Goal: Task Accomplishment & Management: Manage account settings

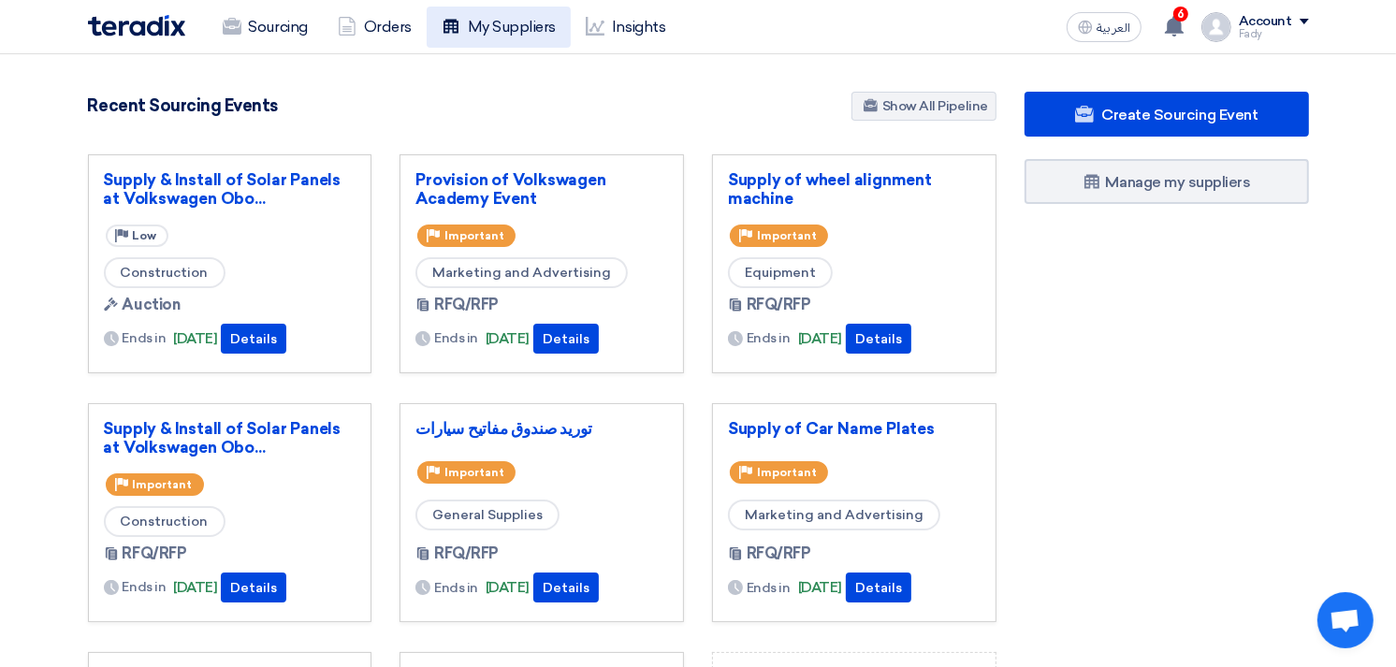
click at [527, 30] on link "My Suppliers" at bounding box center [499, 27] width 144 height 41
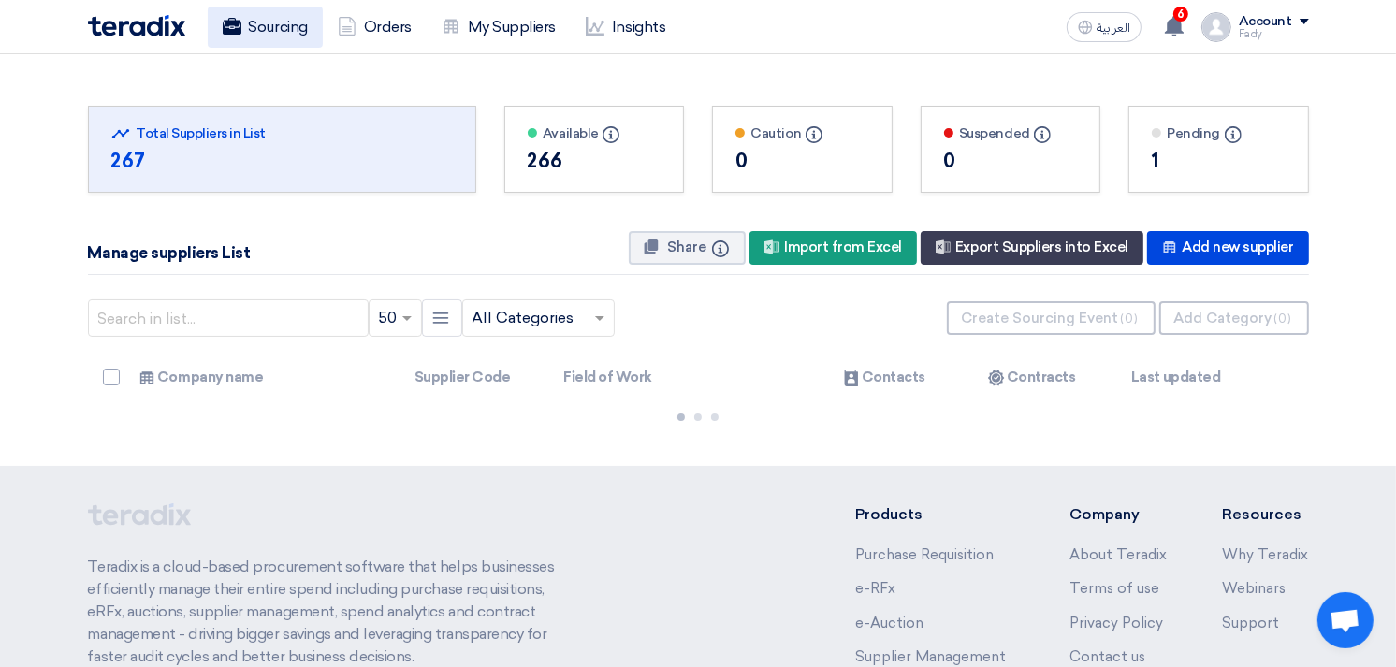
click at [267, 22] on link "Sourcing" at bounding box center [265, 27] width 115 height 41
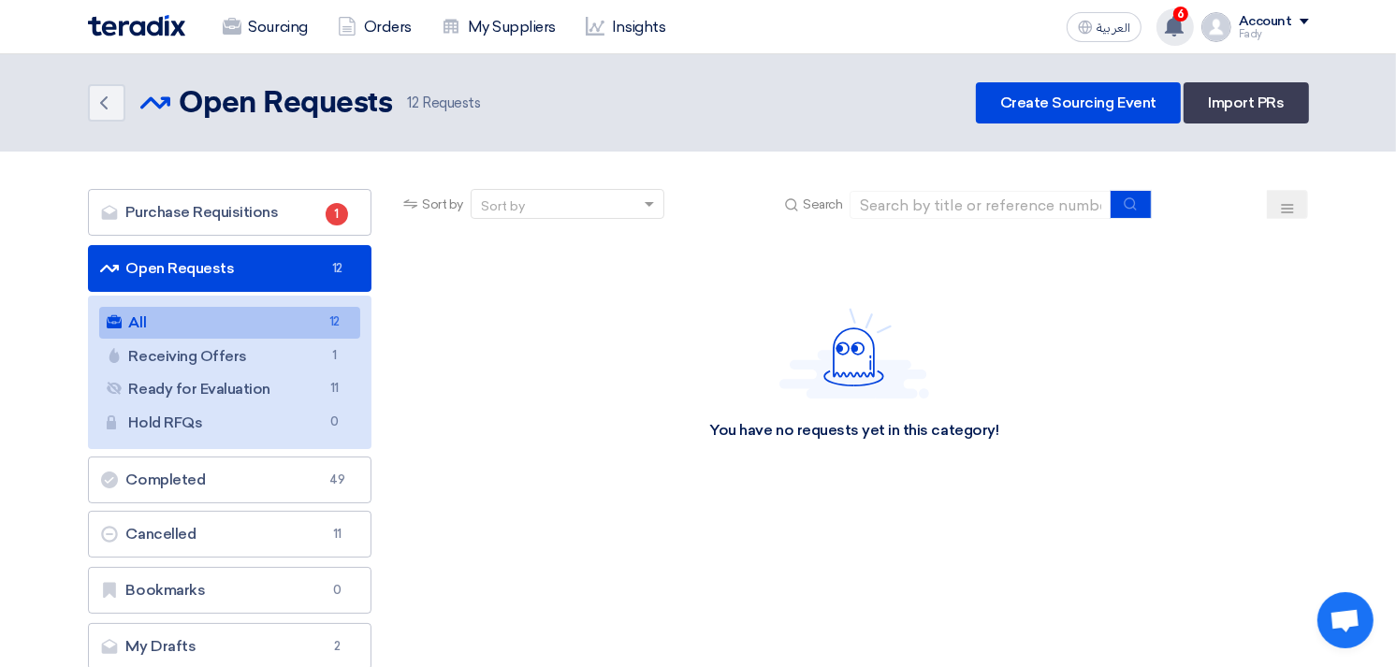
click at [1185, 23] on icon at bounding box center [1174, 26] width 21 height 21
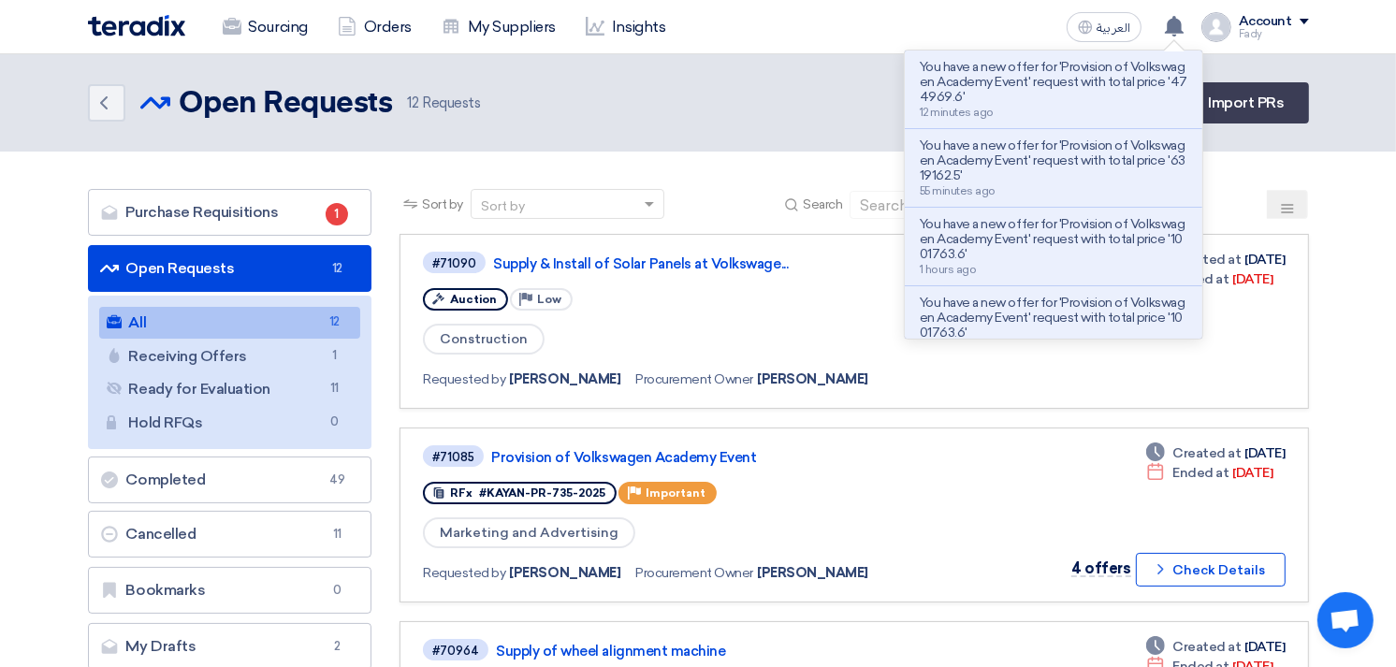
click at [789, 128] on header "Back Open Requests Open Requests 12" at bounding box center [698, 102] width 1396 height 97
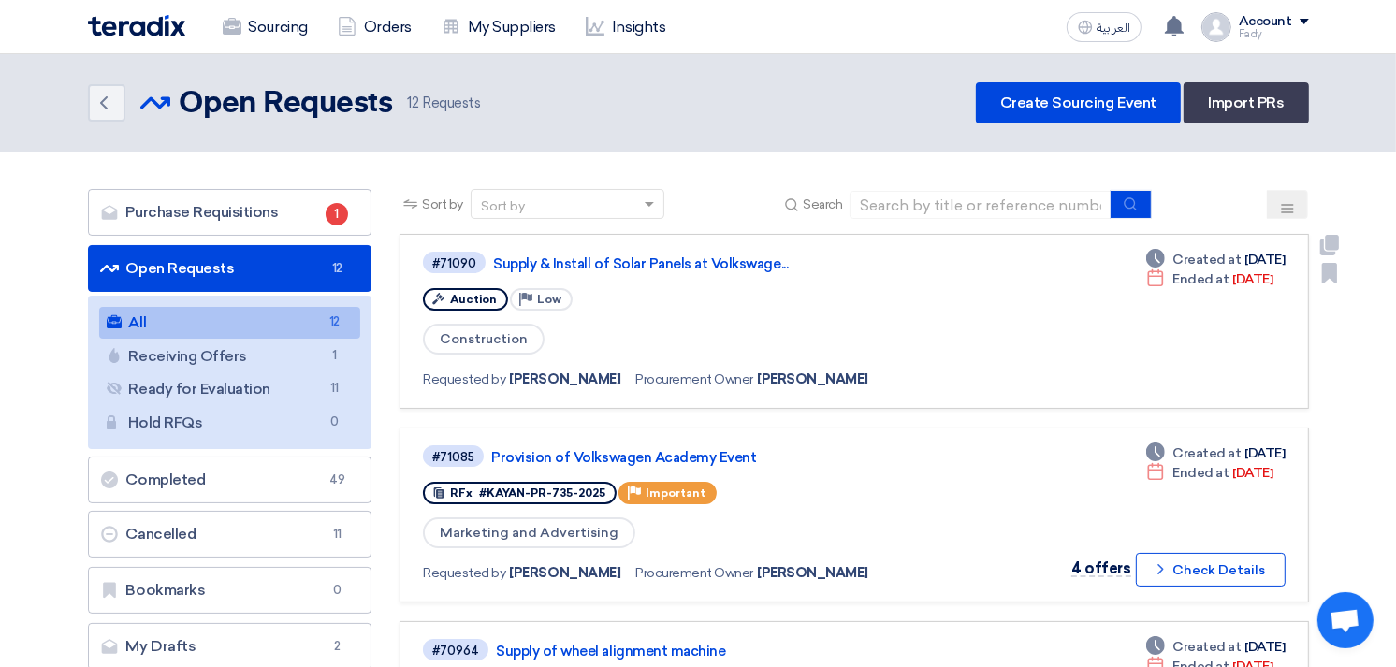
scroll to position [104, 0]
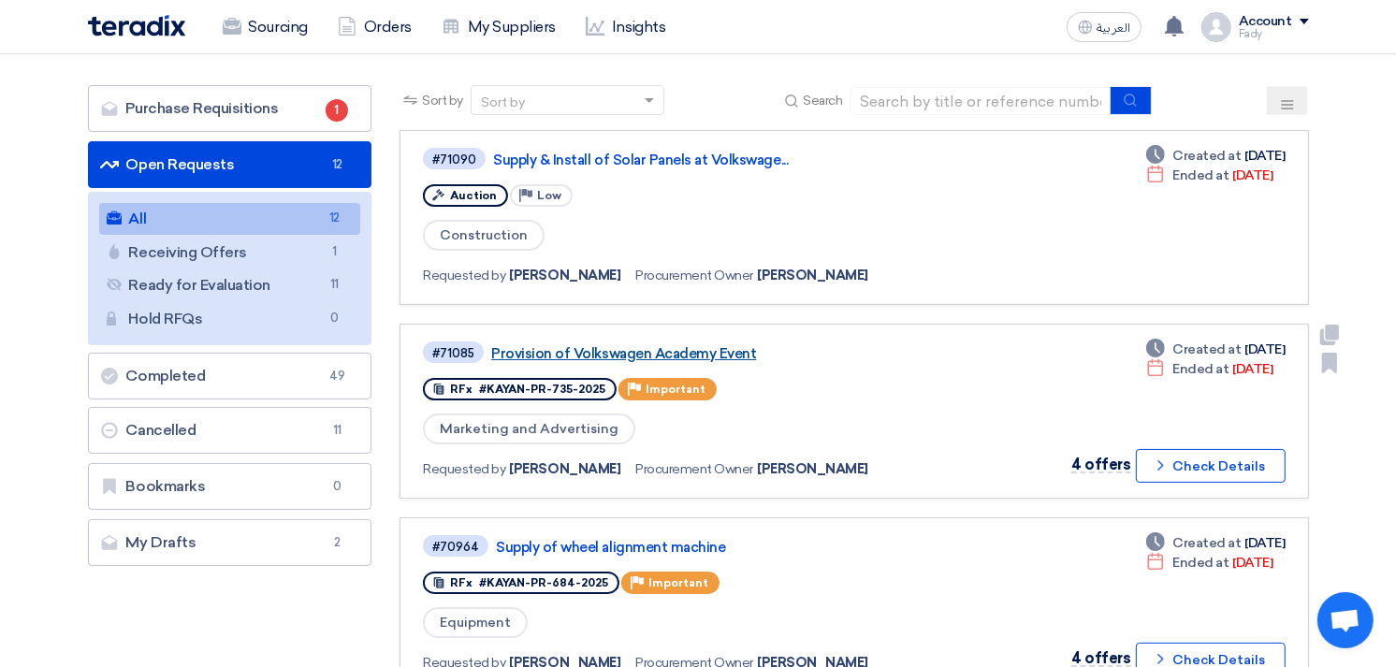
click at [680, 354] on link "Provision of Volkswagen Academy Event" at bounding box center [725, 353] width 468 height 17
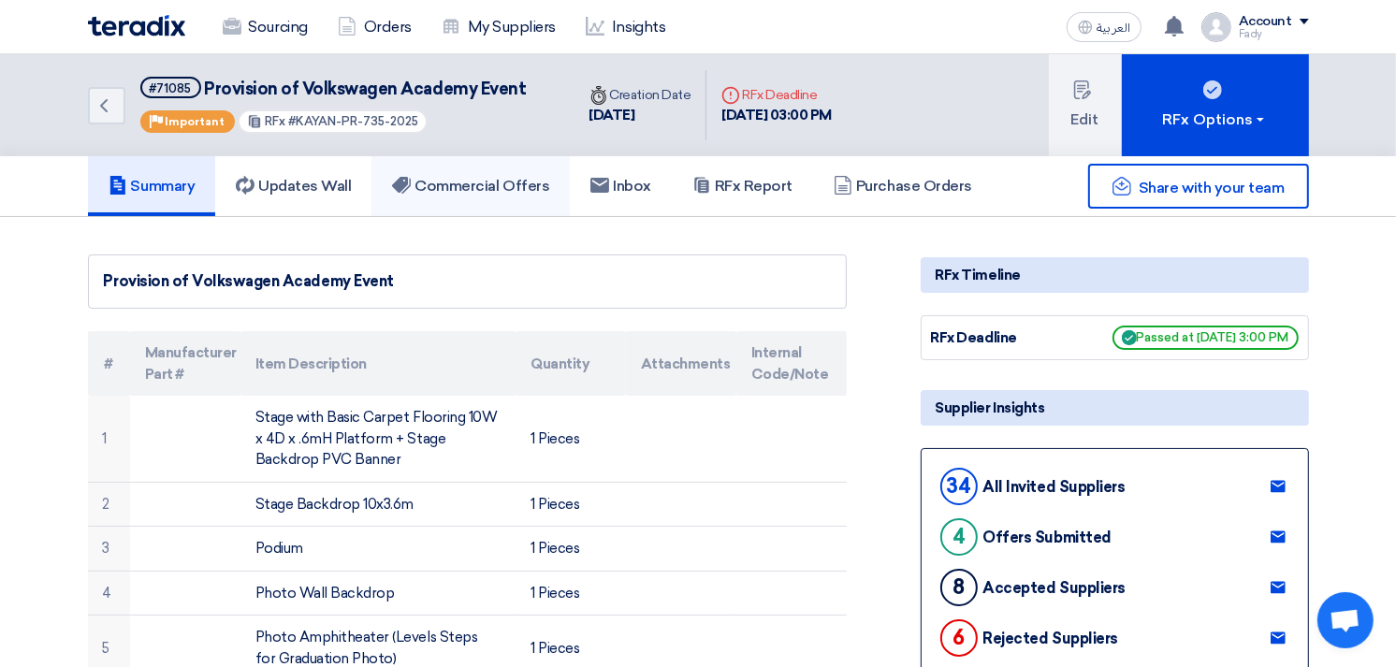
click at [497, 191] on h5 "Commercial Offers" at bounding box center [470, 186] width 157 height 19
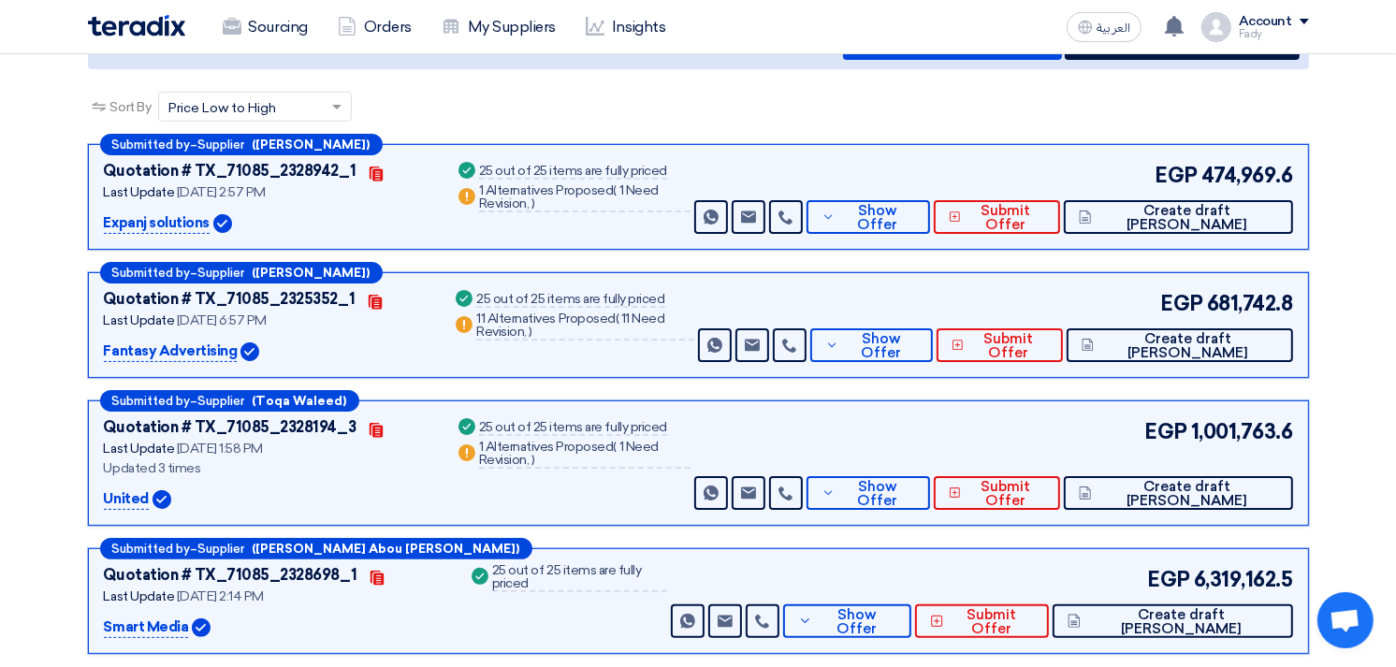
scroll to position [312, 0]
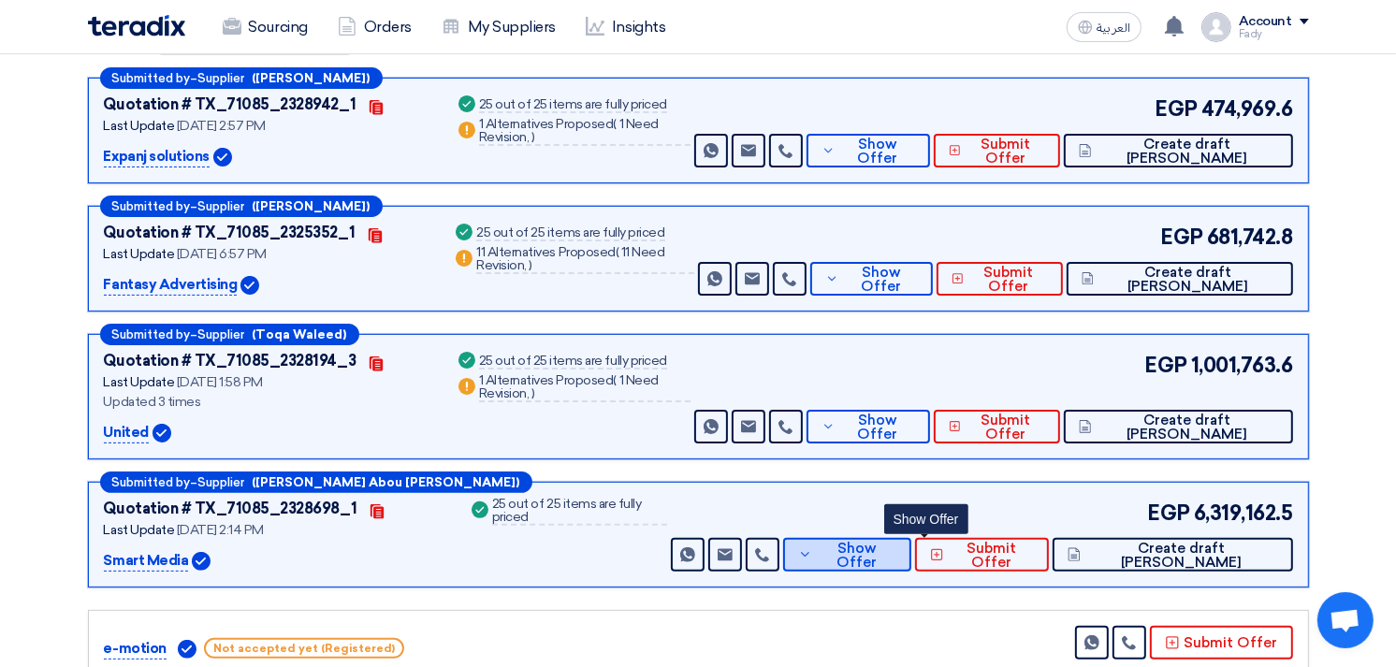
click at [903, 560] on button "Show Offer" at bounding box center [847, 555] width 129 height 34
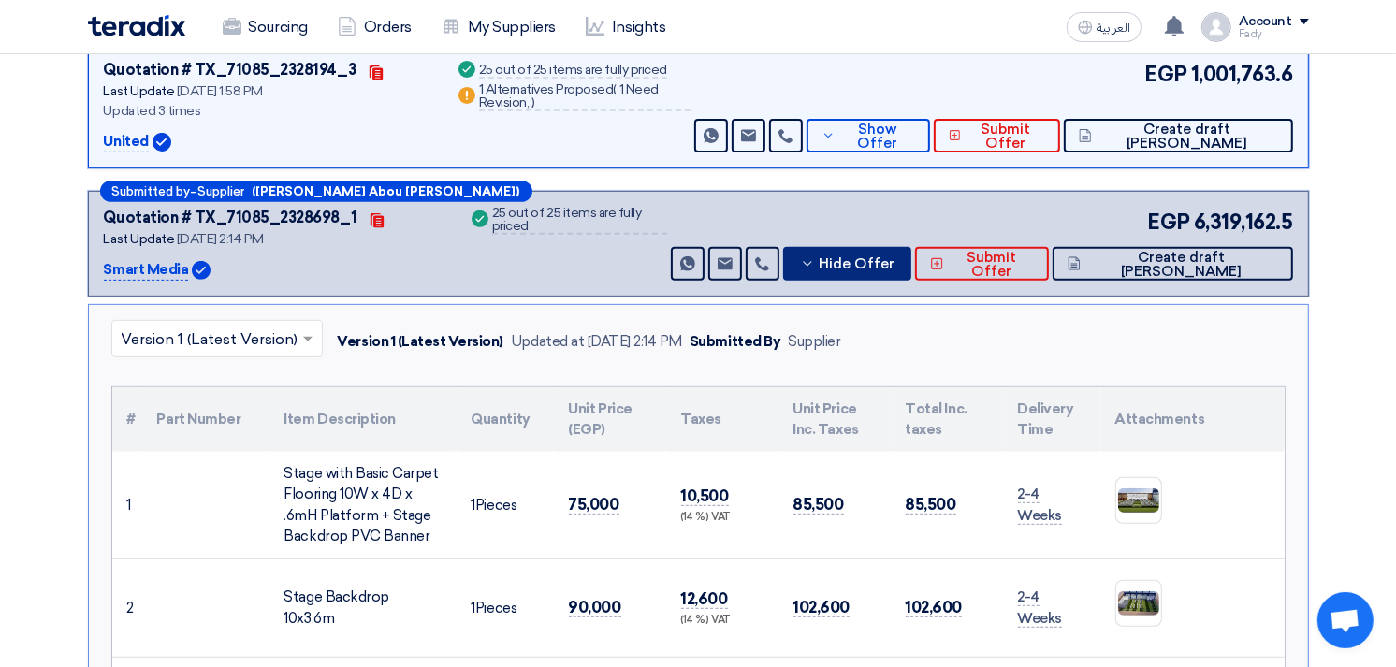
scroll to position [0, 0]
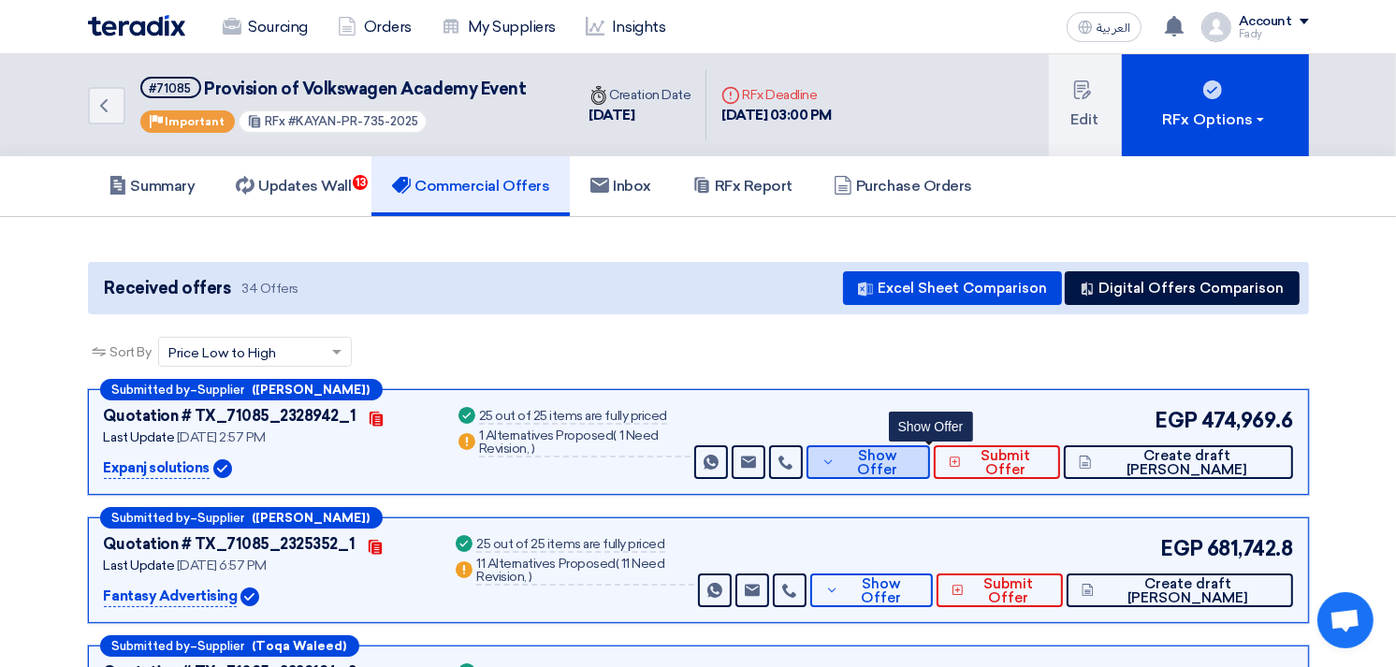
click at [905, 455] on span "Show Offer" at bounding box center [877, 463] width 75 height 28
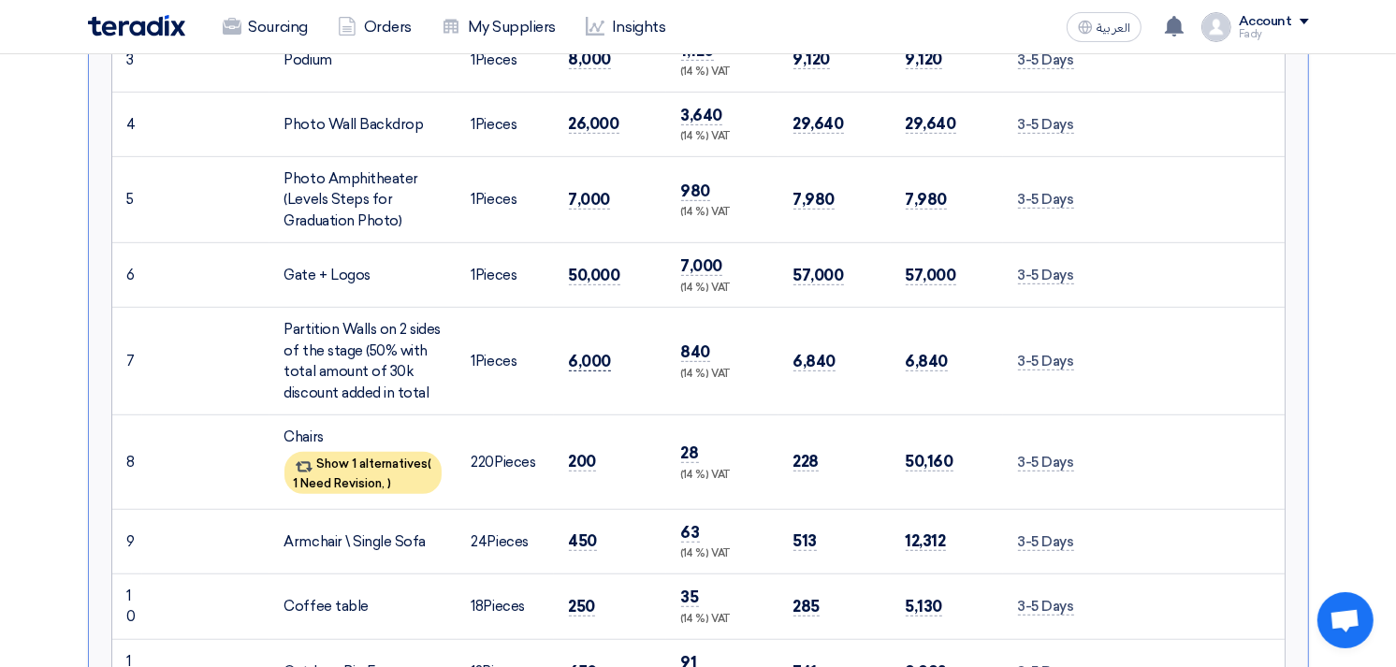
scroll to position [831, 0]
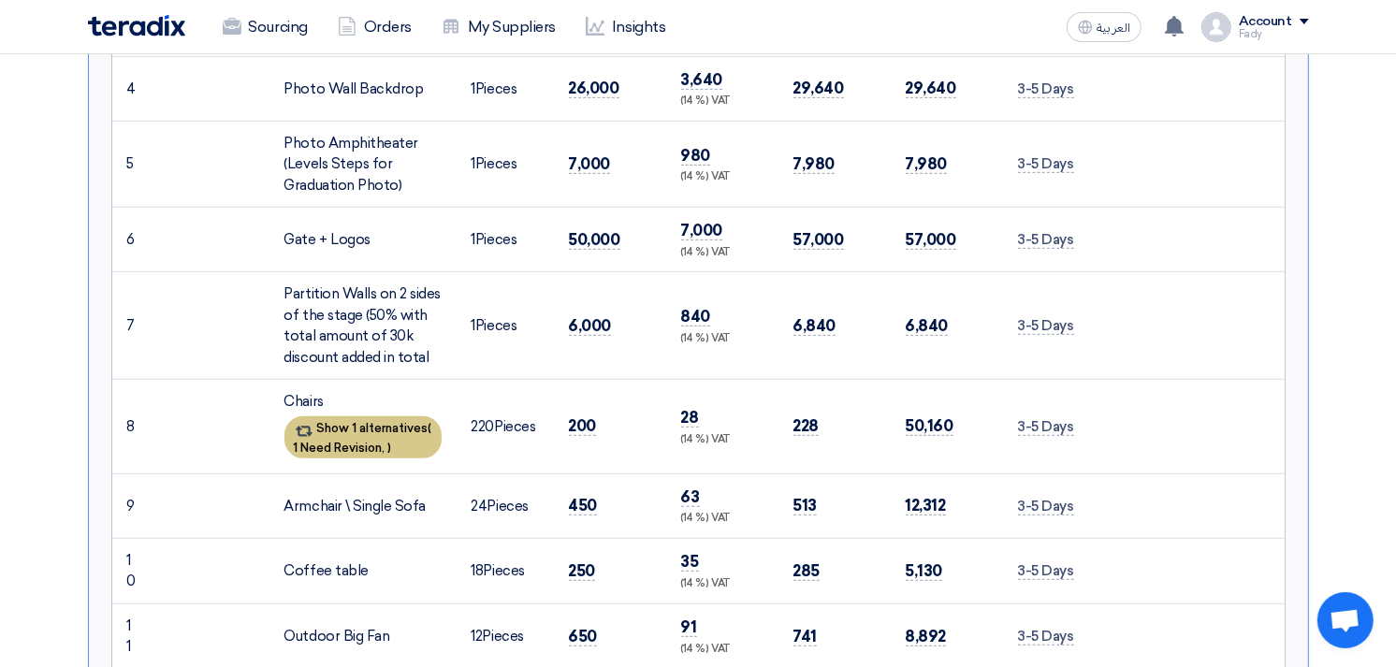
click at [386, 433] on div "Show 1 alternatives ( 1 Need Revision, )" at bounding box center [363, 437] width 157 height 42
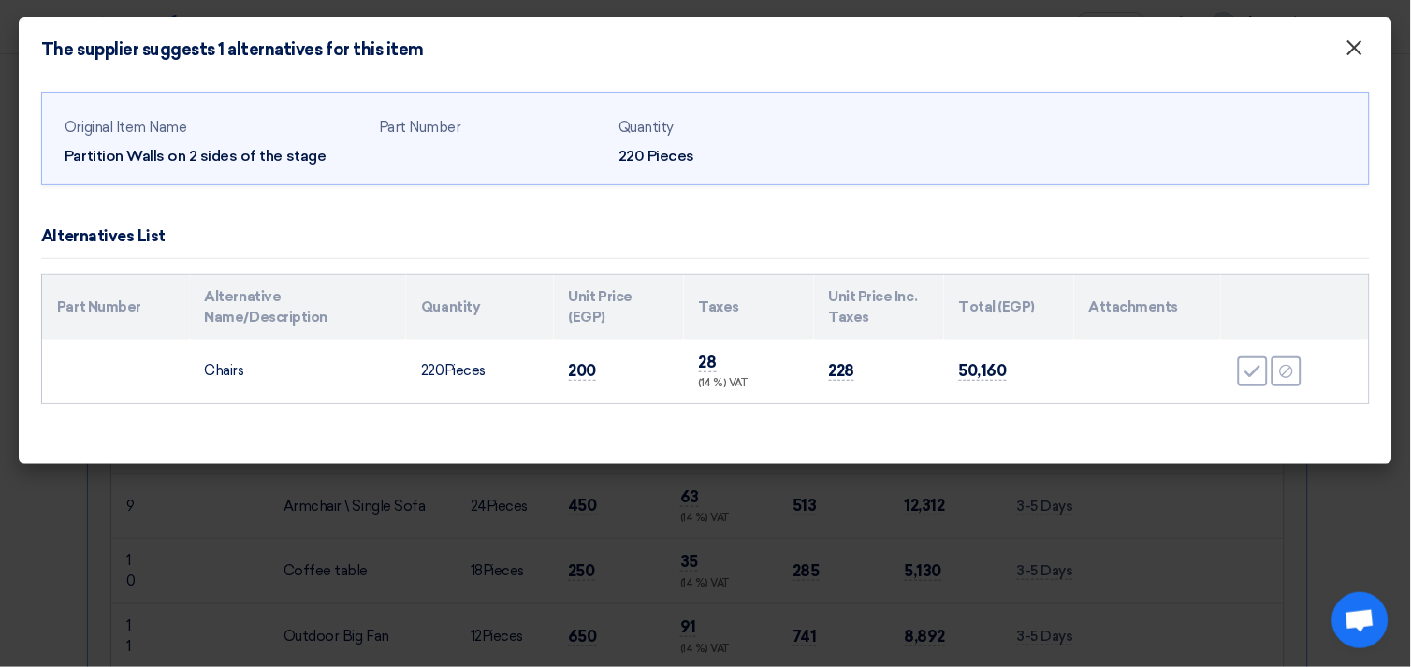
click at [1357, 45] on span "×" at bounding box center [1355, 52] width 19 height 37
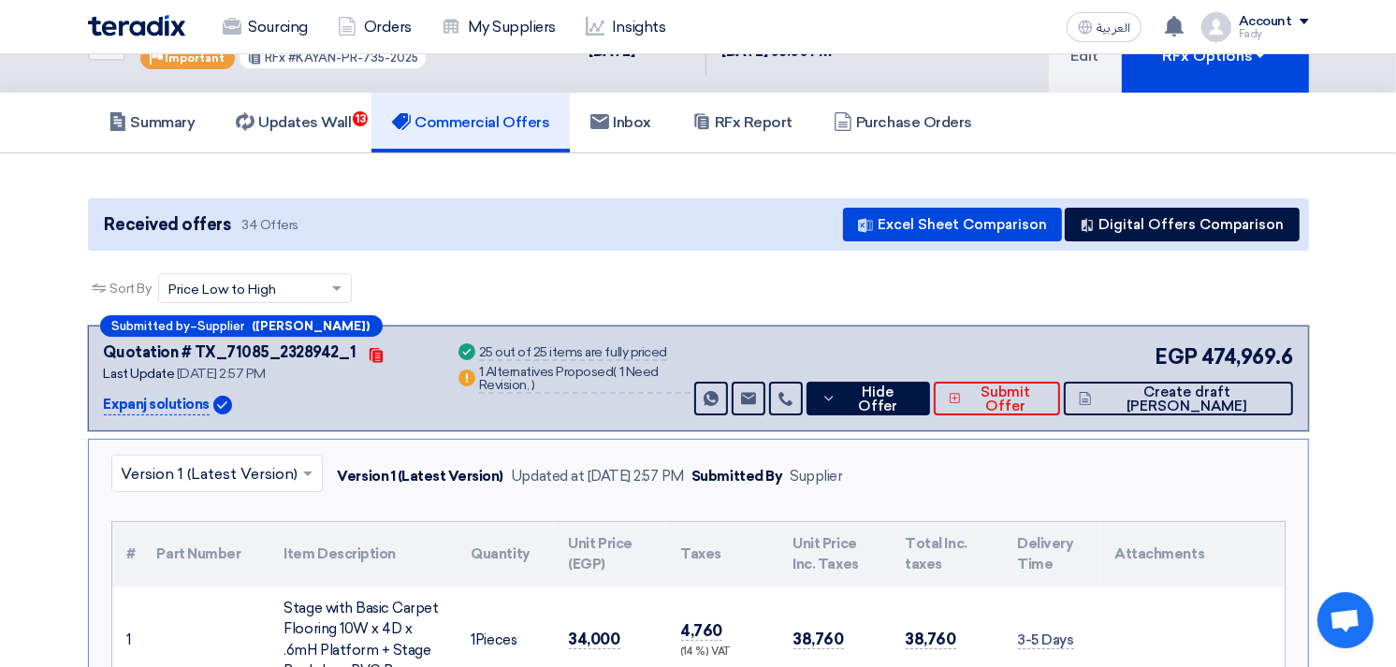
scroll to position [0, 0]
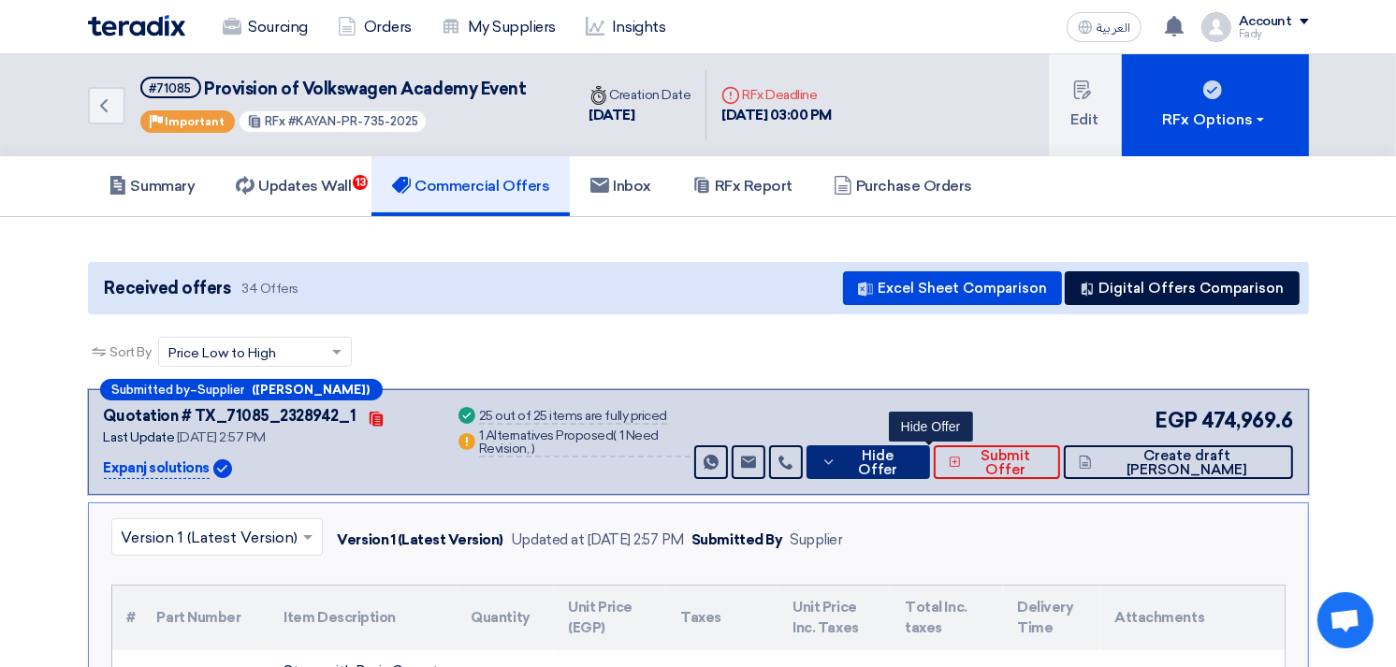
click at [915, 457] on span "Hide Offer" at bounding box center [878, 463] width 74 height 28
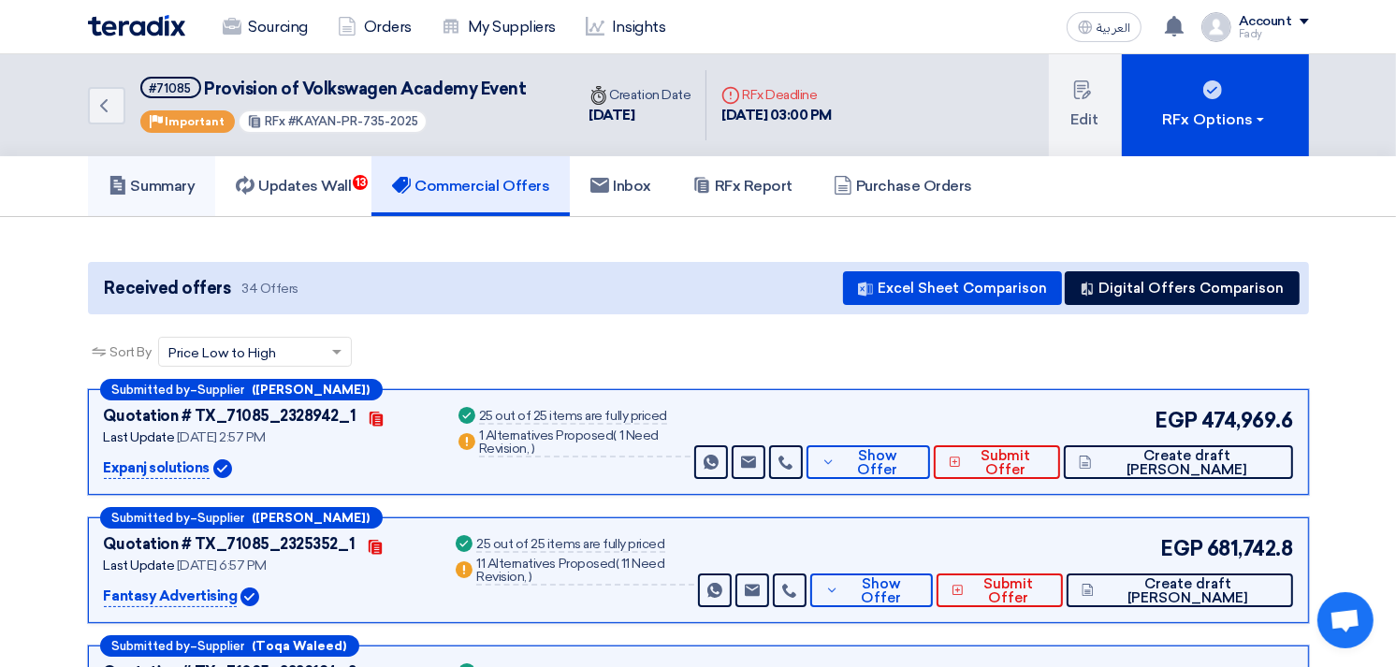
click at [153, 185] on h5 "Summary" at bounding box center [152, 186] width 87 height 19
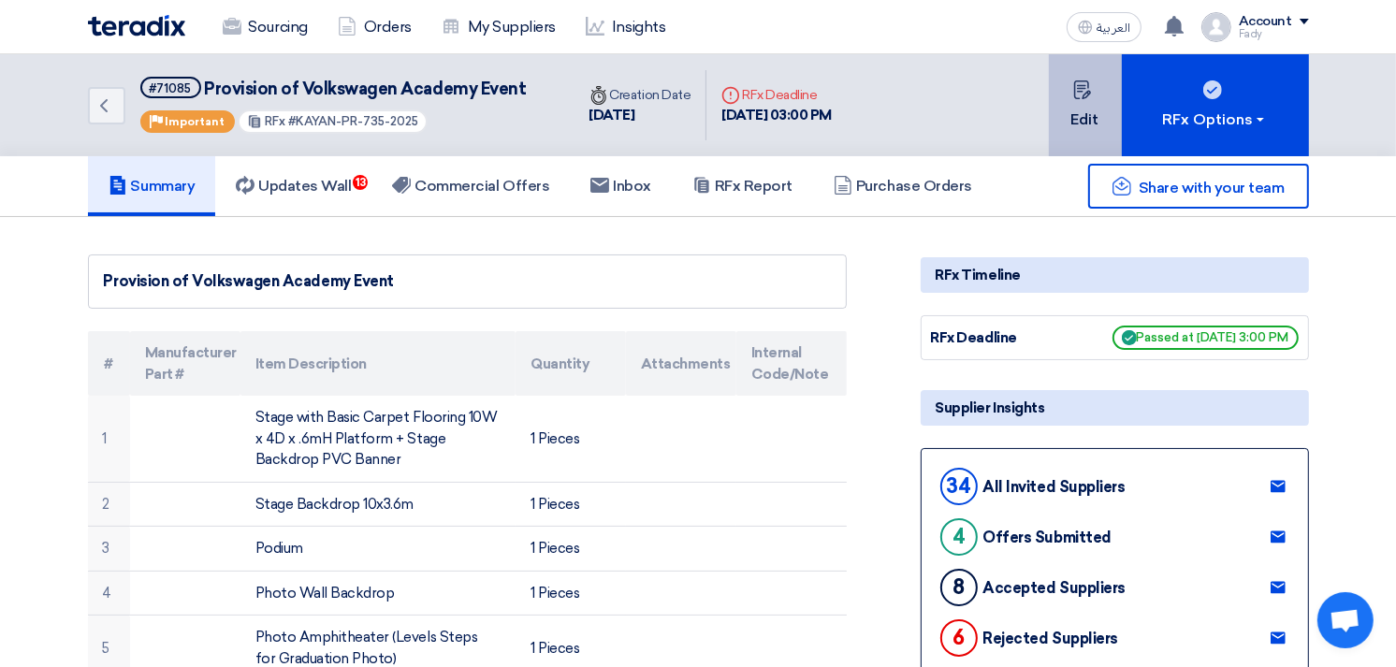
click at [1089, 85] on icon at bounding box center [1082, 89] width 19 height 19
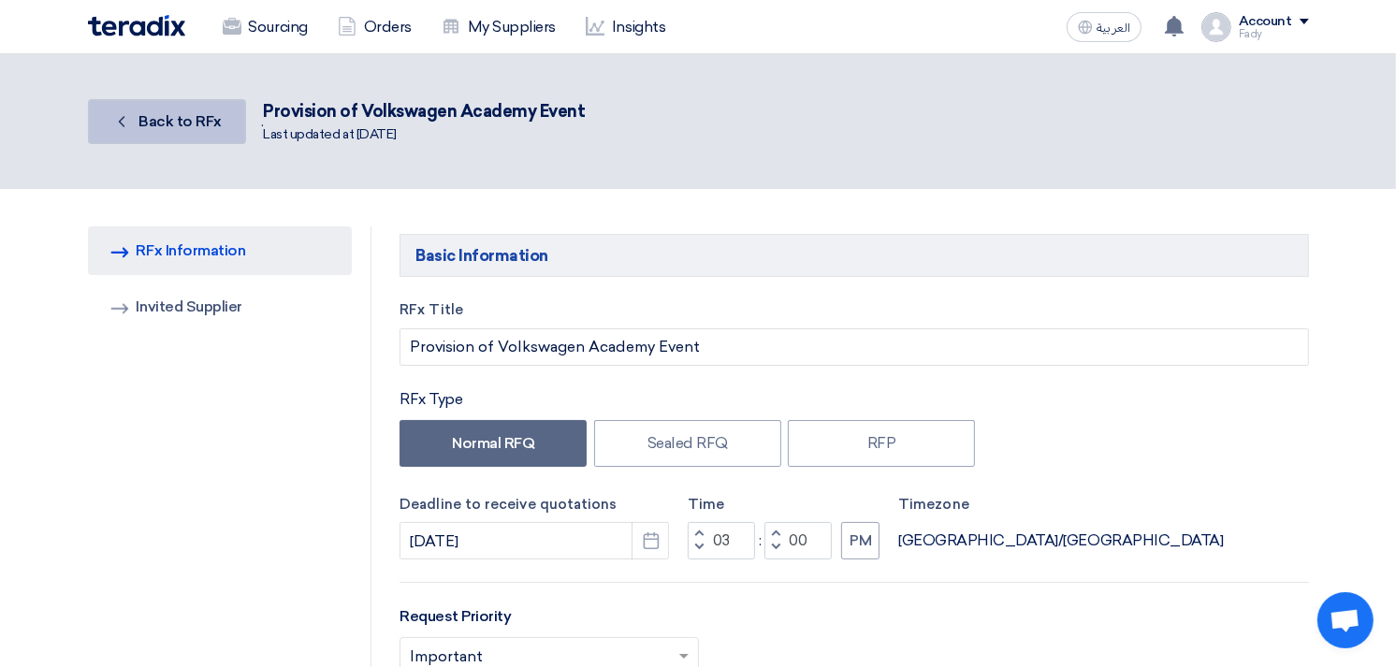
click at [168, 120] on span "Back to RFx" at bounding box center [180, 121] width 83 height 18
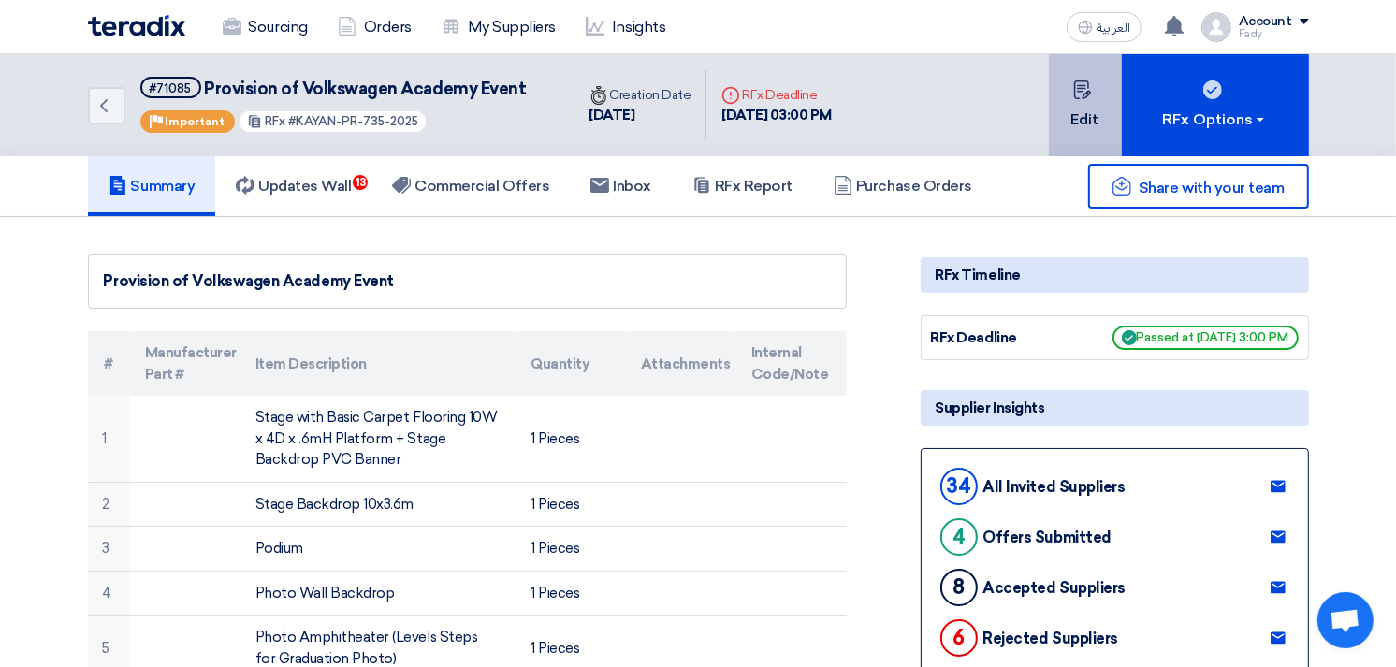
click at [1071, 108] on button "Edit" at bounding box center [1085, 105] width 73 height 102
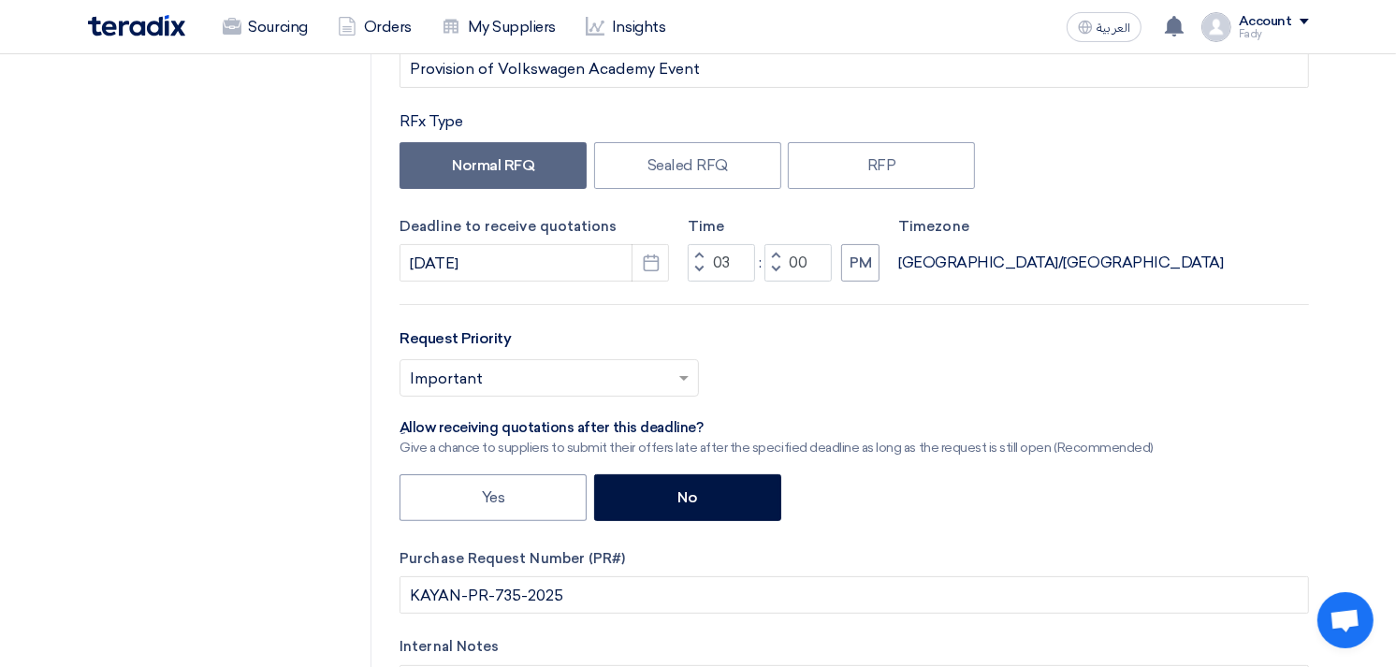
scroll to position [312, 0]
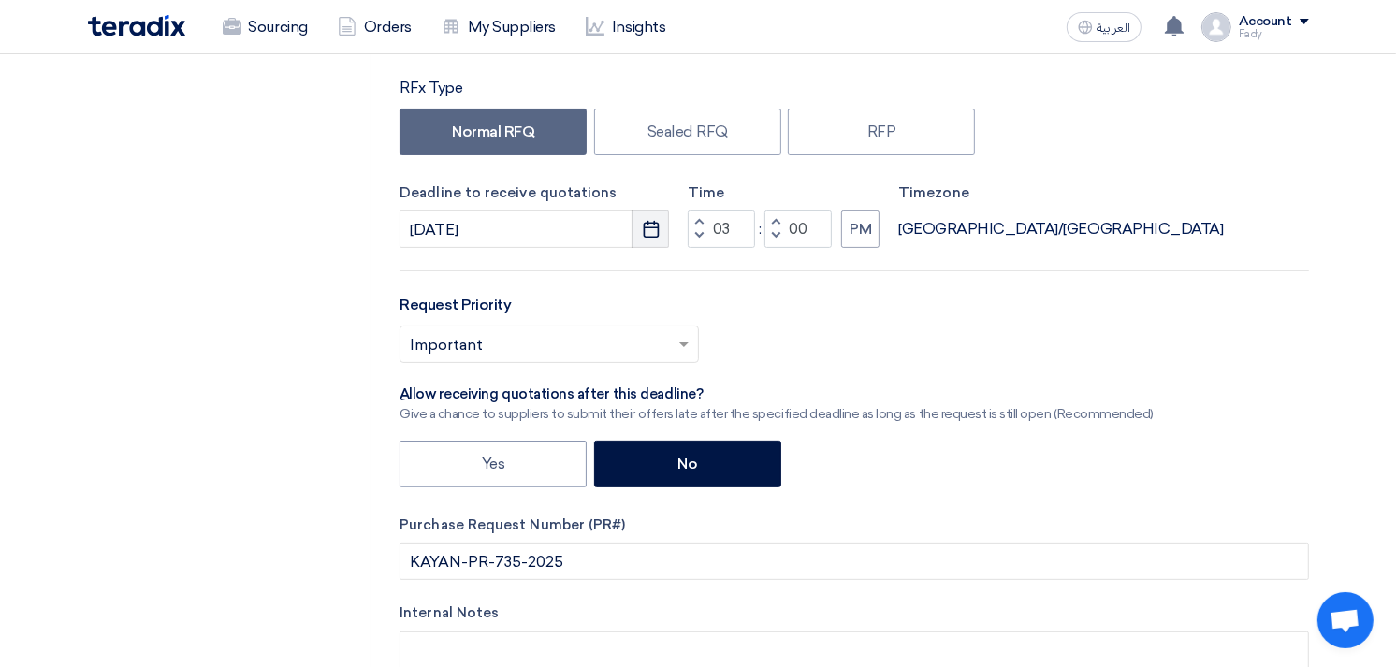
click at [652, 235] on icon "Pick a date" at bounding box center [651, 229] width 19 height 19
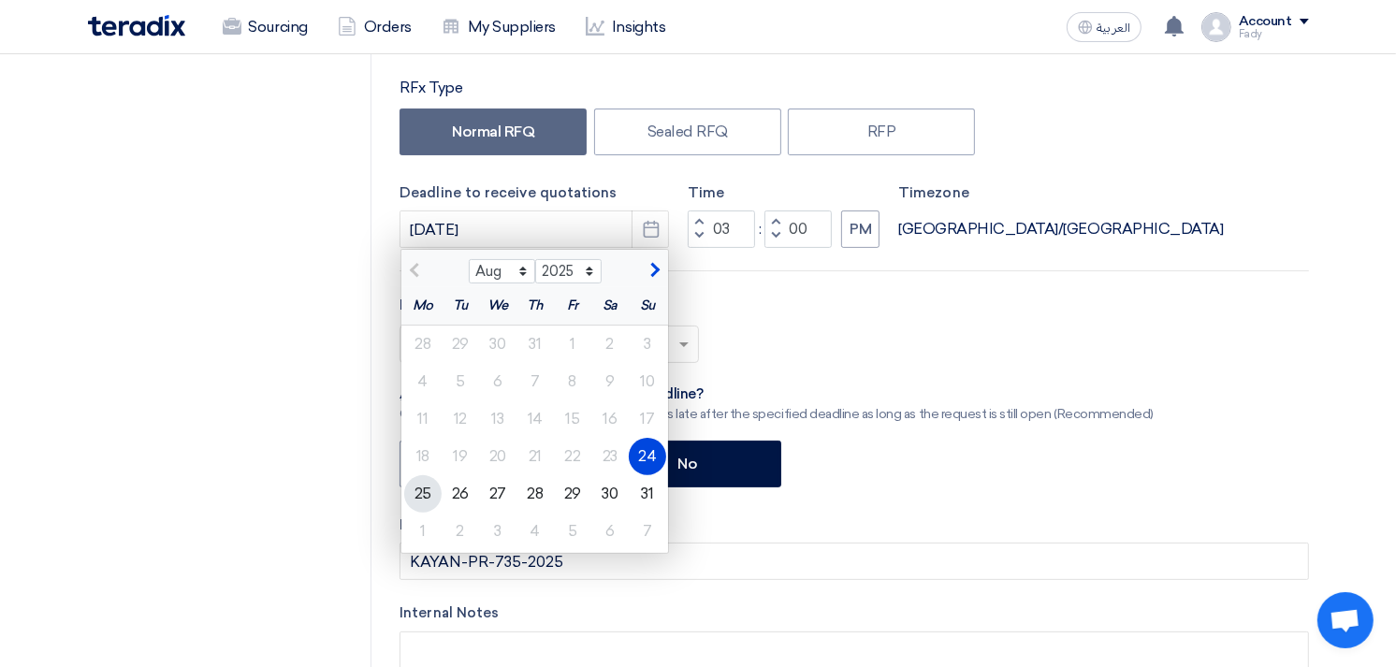
drag, startPoint x: 426, startPoint y: 484, endPoint x: 611, endPoint y: 398, distance: 204.3
click at [426, 483] on div "25" at bounding box center [422, 493] width 37 height 37
type input "[DATE]"
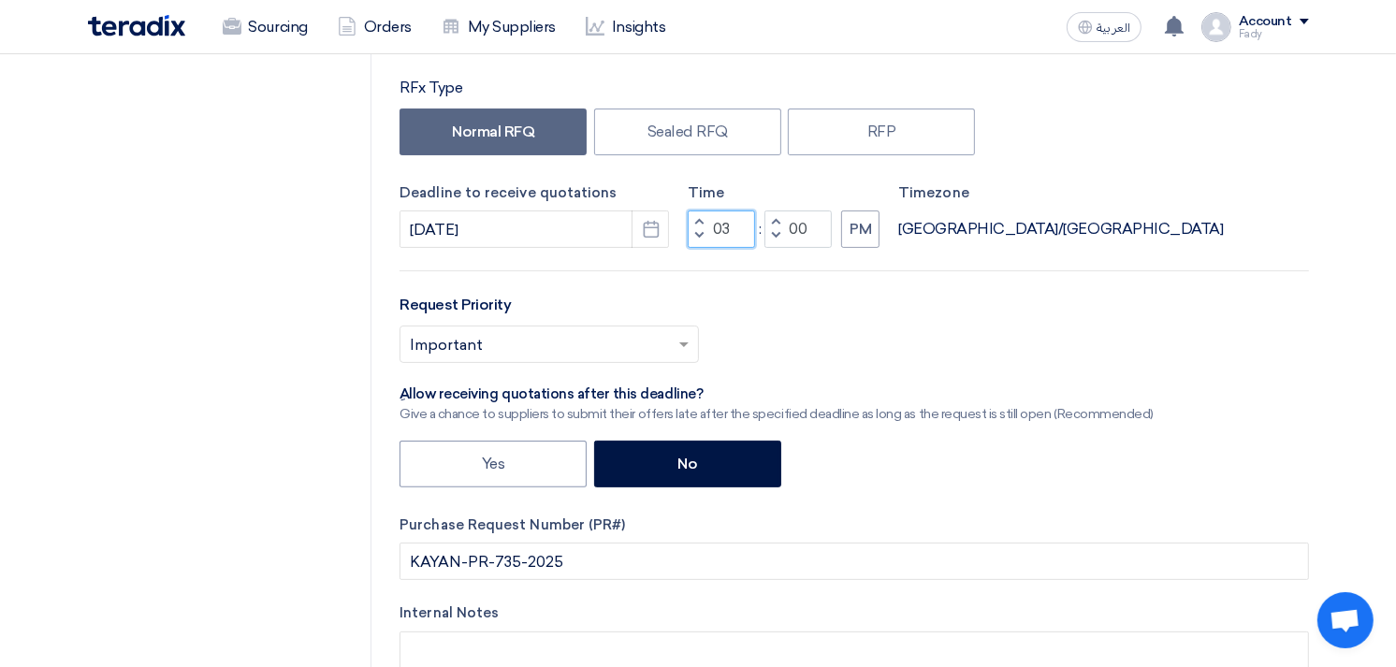
click at [726, 228] on input "03" at bounding box center [721, 229] width 67 height 37
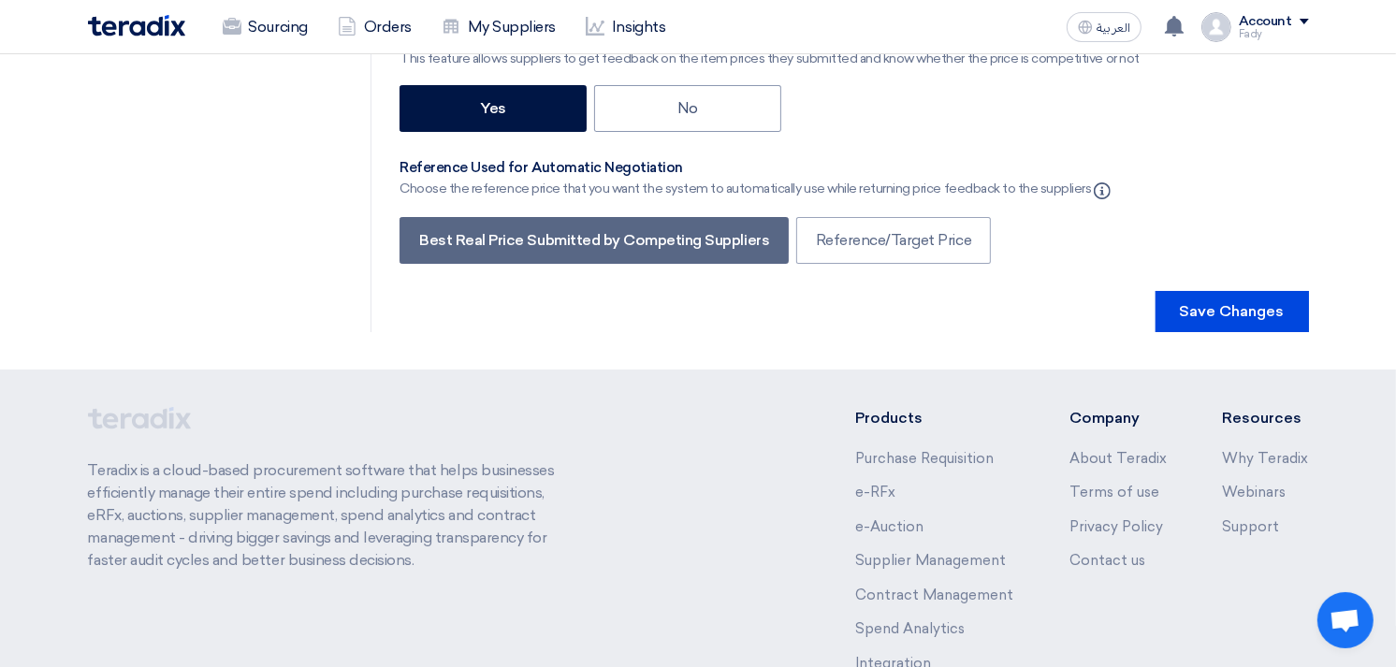
scroll to position [6065, 0]
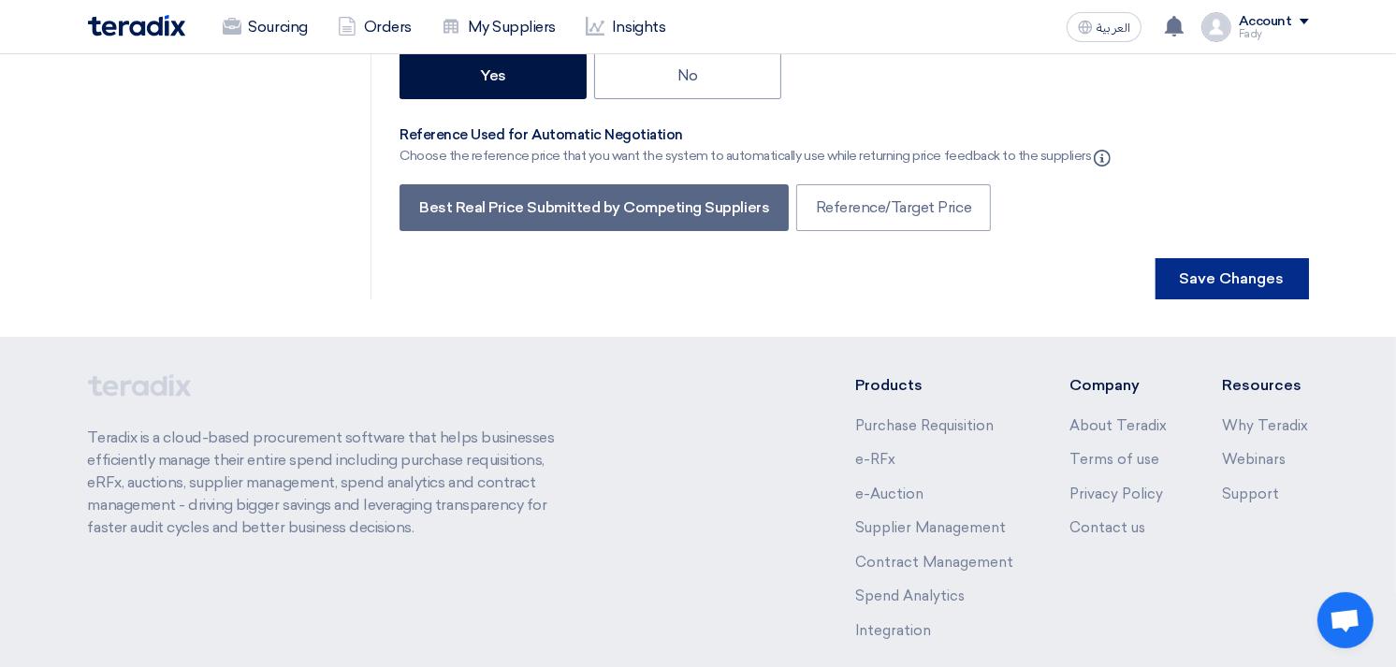
type input "02"
click at [1270, 258] on button "Save Changes" at bounding box center [1232, 278] width 153 height 41
